Goal: Task Accomplishment & Management: Use online tool/utility

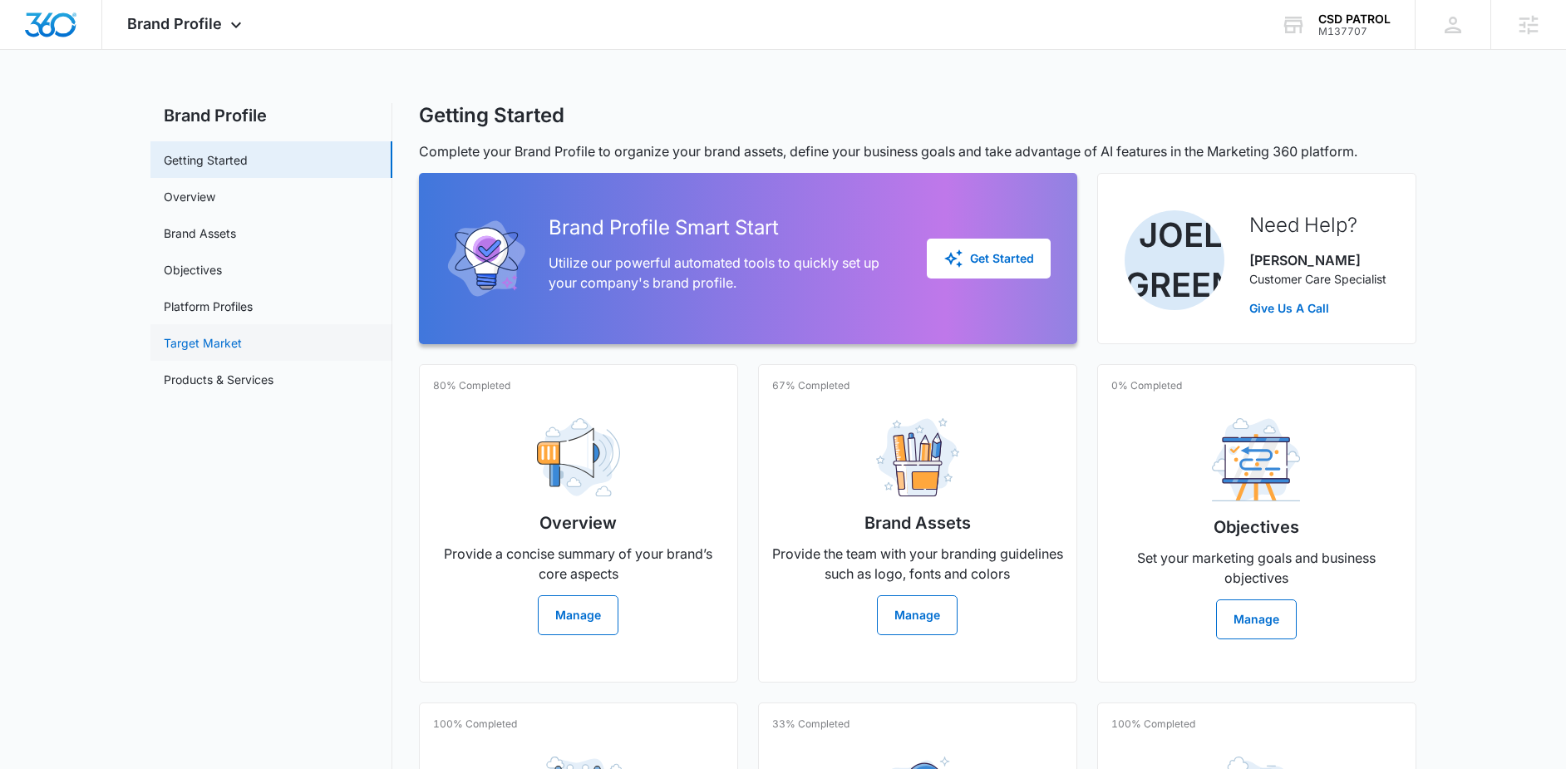
click at [242, 334] on link "Target Market" at bounding box center [203, 342] width 78 height 17
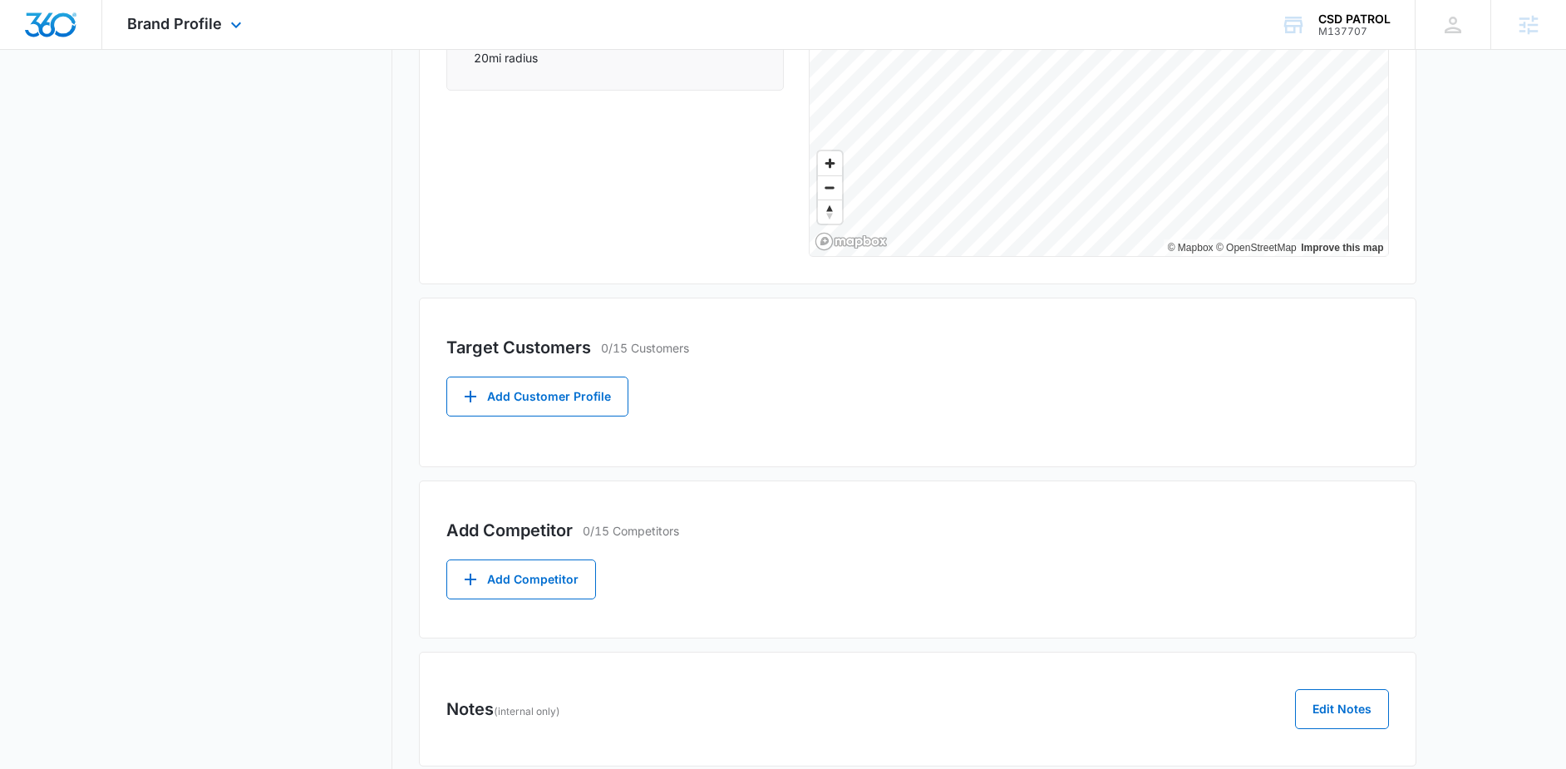
scroll to position [407, 0]
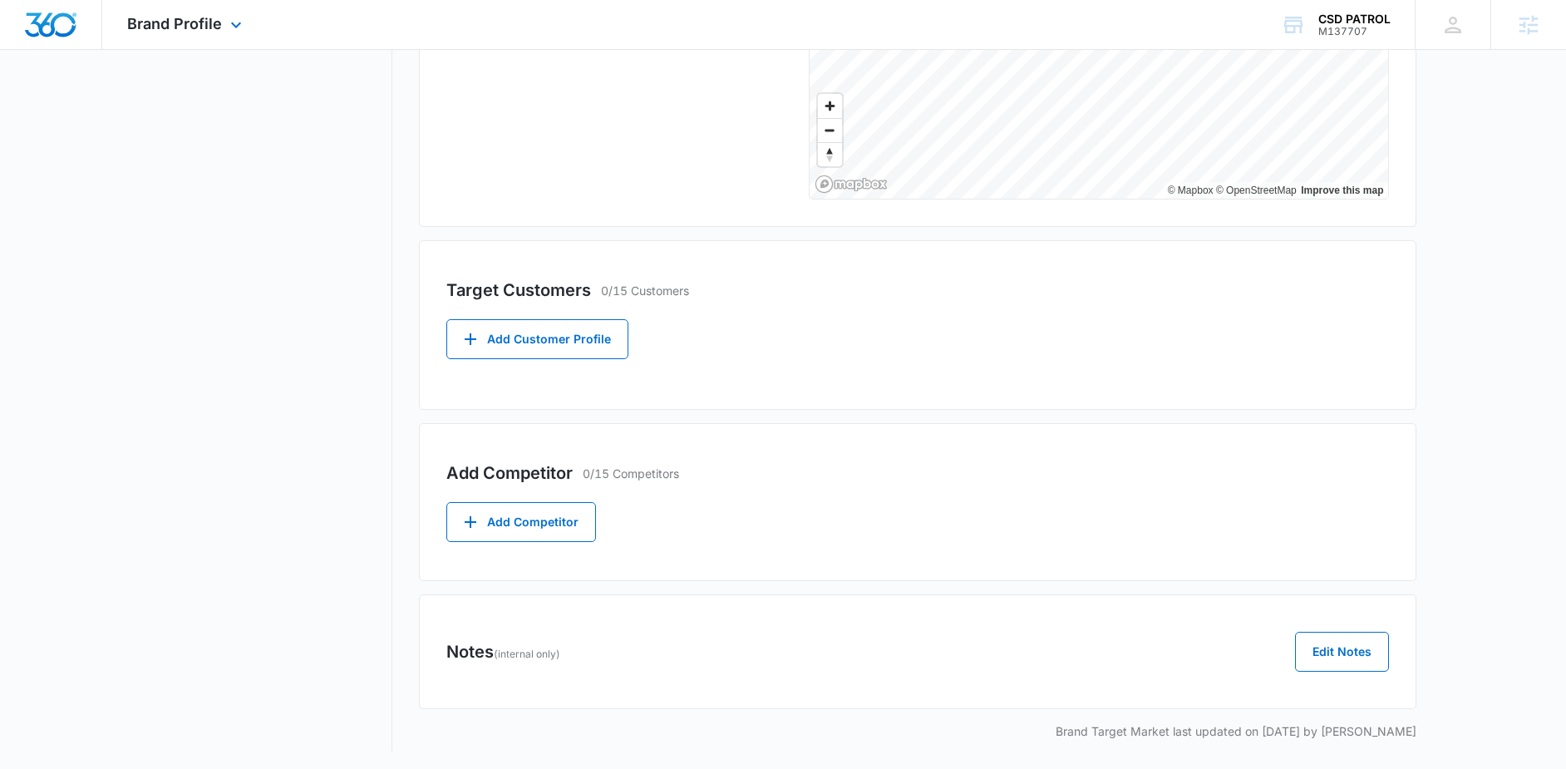
click at [239, 39] on div "Brand Profile Apps Reputation Websites Forms CRM Email Social Content Ads Intel…" at bounding box center [186, 24] width 169 height 49
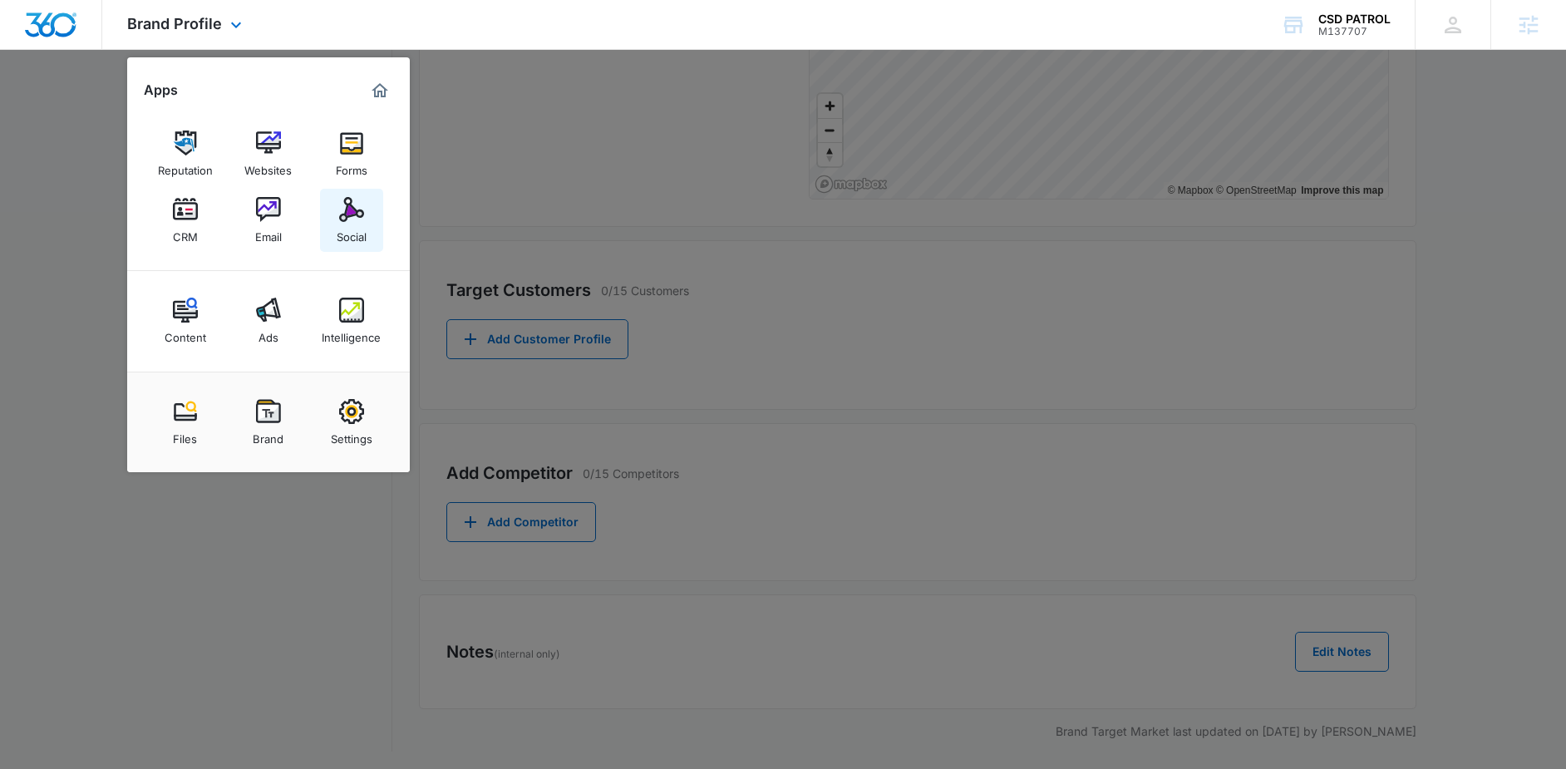
click at [351, 220] on img at bounding box center [351, 209] width 25 height 25
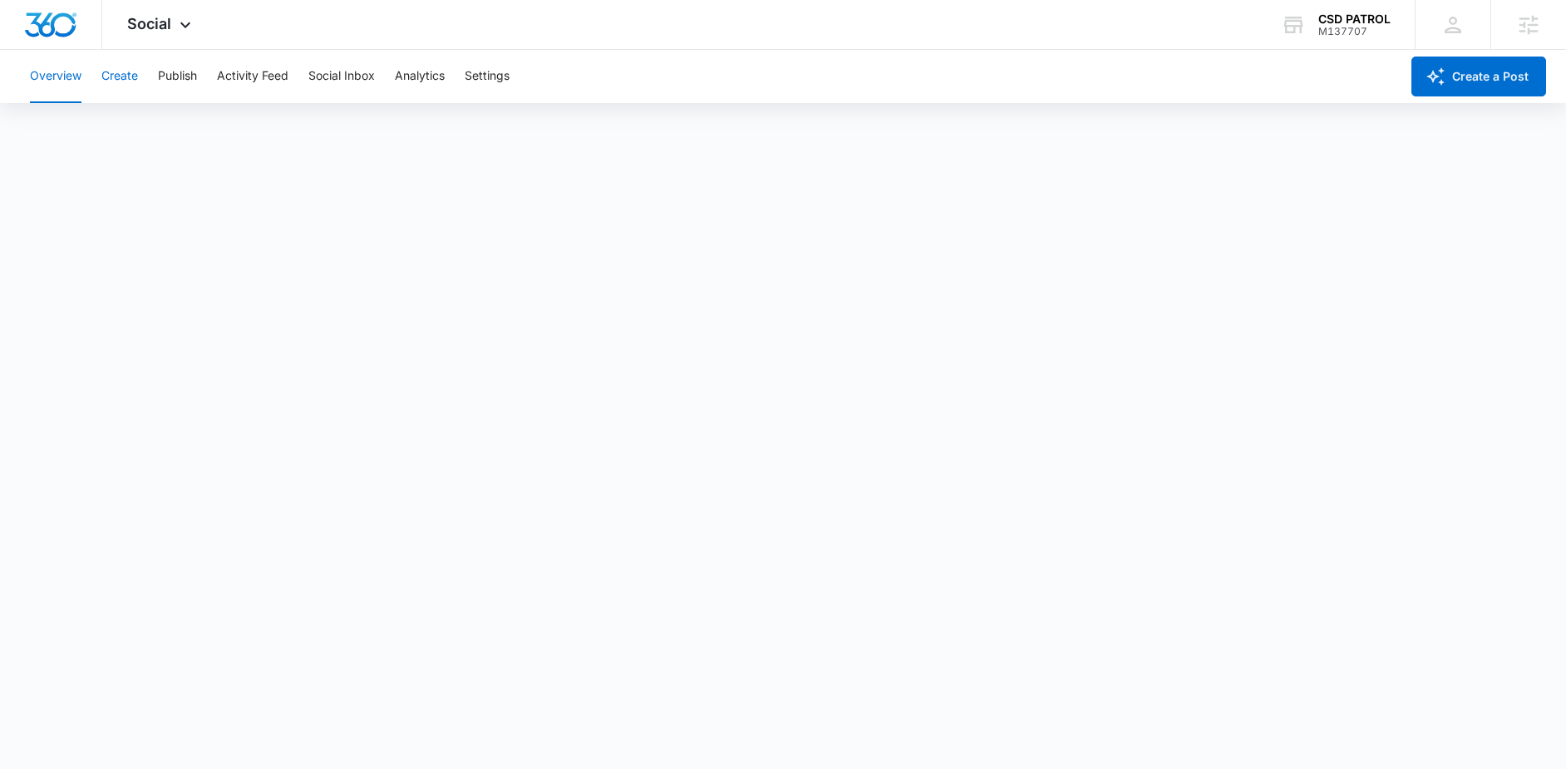
click at [116, 83] on button "Create" at bounding box center [119, 76] width 37 height 53
click at [177, 86] on button "Publish" at bounding box center [177, 76] width 39 height 53
click at [142, 129] on button "Schedules" at bounding box center [127, 127] width 57 height 47
click at [110, 83] on button "Create" at bounding box center [119, 76] width 37 height 53
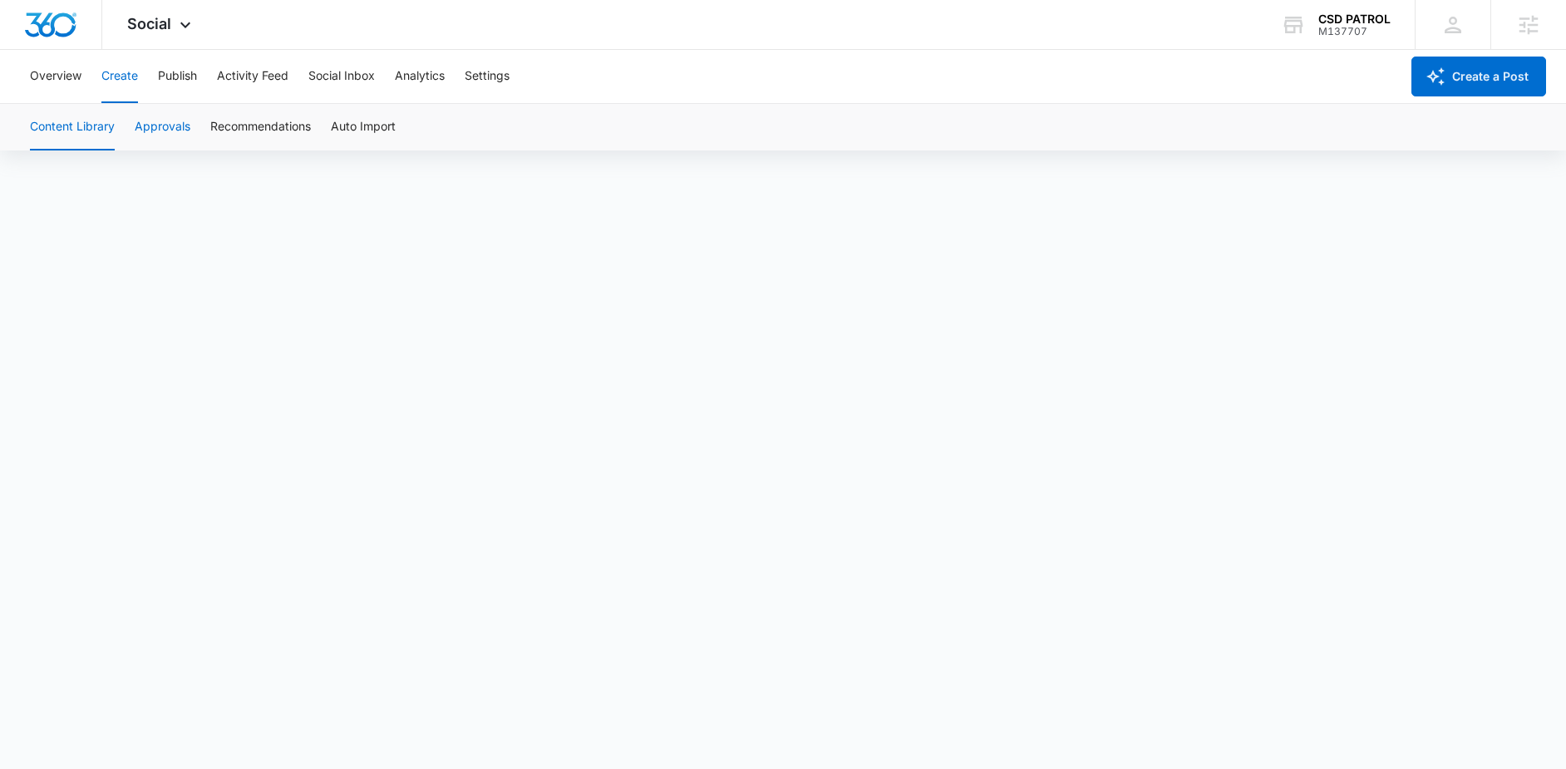
click at [167, 126] on button "Approvals" at bounding box center [163, 127] width 56 height 47
click at [168, 71] on button "Publish" at bounding box center [177, 76] width 39 height 53
click at [125, 72] on button "Create" at bounding box center [119, 76] width 37 height 53
click at [66, 71] on button "Overview" at bounding box center [56, 76] width 52 height 53
click at [173, 25] on div "Social Apps Reputation Websites Forms CRM Email Social Content Ads Intelligence…" at bounding box center [161, 24] width 118 height 49
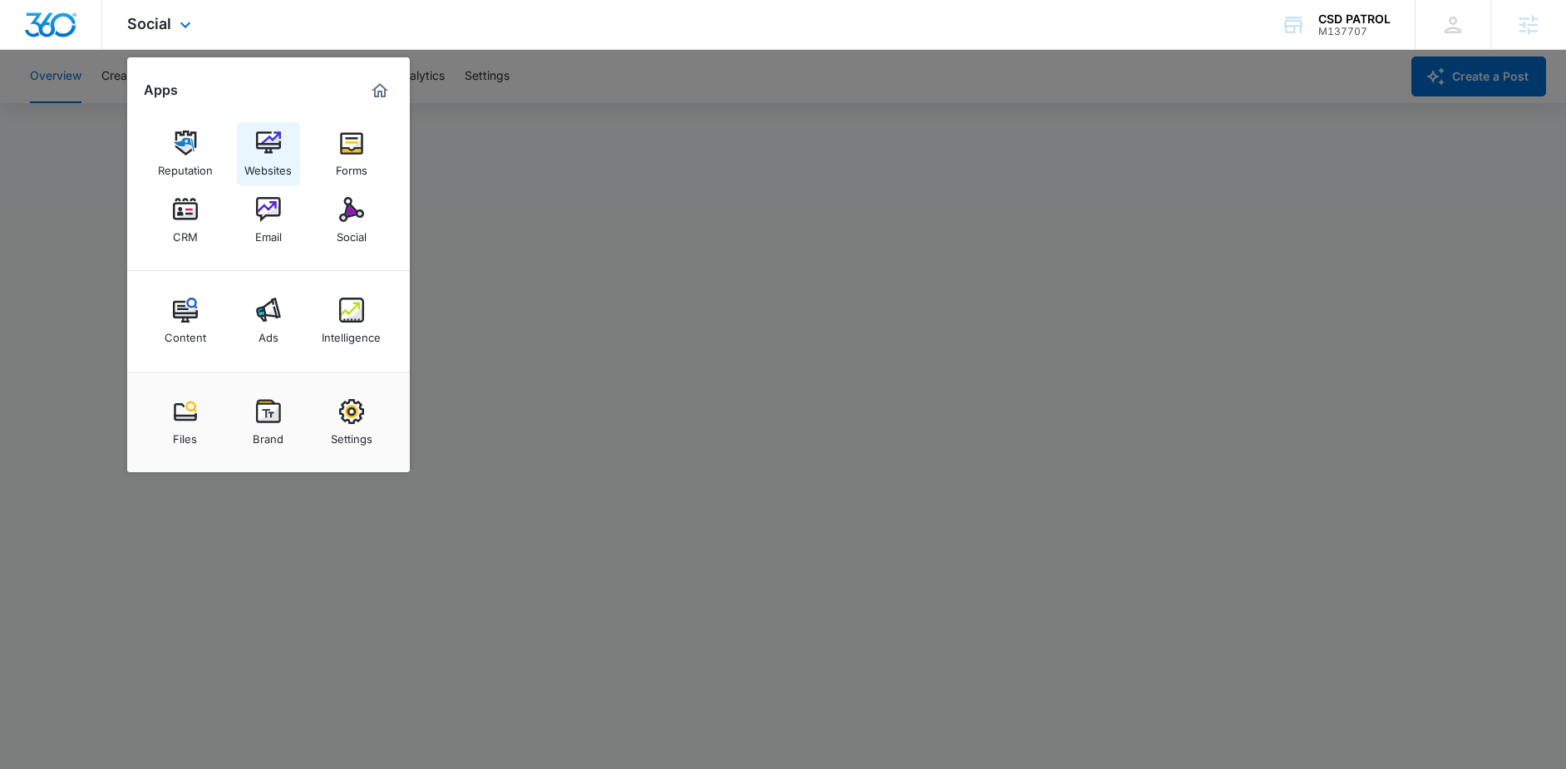
click at [268, 150] on img at bounding box center [268, 143] width 25 height 25
